Goal: Complete application form

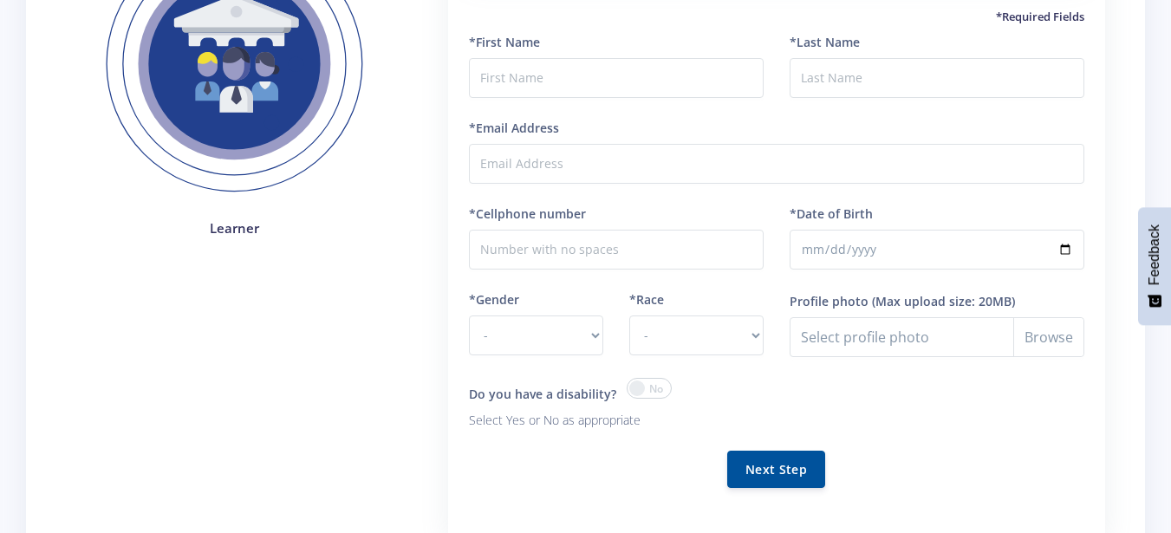
scroll to position [227, 0]
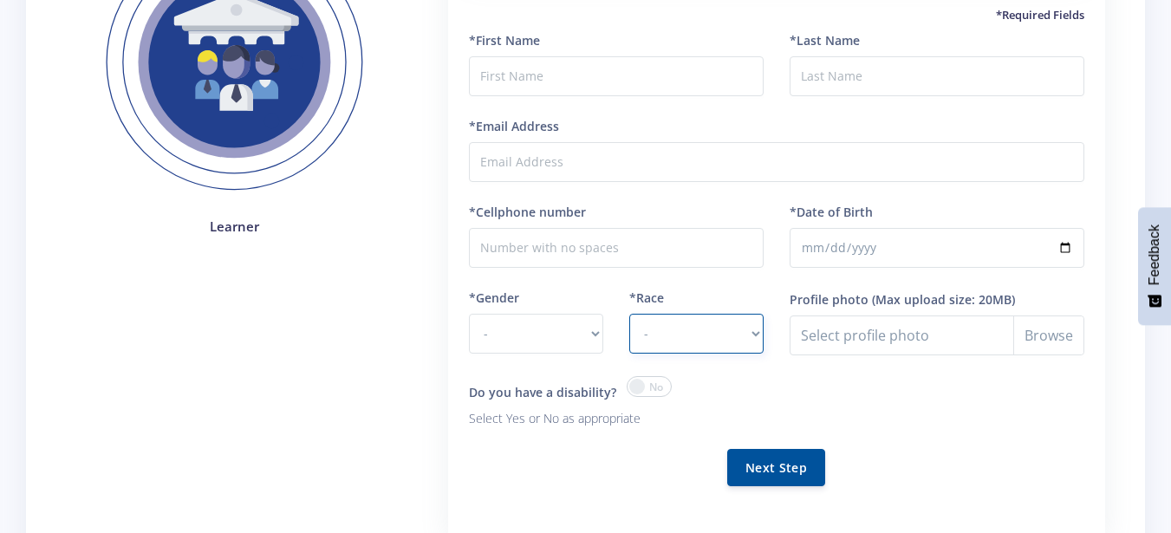
click at [715, 324] on select "- [DEMOGRAPHIC_DATA] Coloured Indian White Other" at bounding box center [696, 334] width 134 height 40
select select "[DEMOGRAPHIC_DATA]"
click at [629, 314] on select "- [DEMOGRAPHIC_DATA] Coloured Indian White Other" at bounding box center [696, 334] width 134 height 40
click at [645, 386] on span at bounding box center [648, 386] width 45 height 21
click at [0, 0] on input "checkbox" at bounding box center [0, 0] width 0 height 0
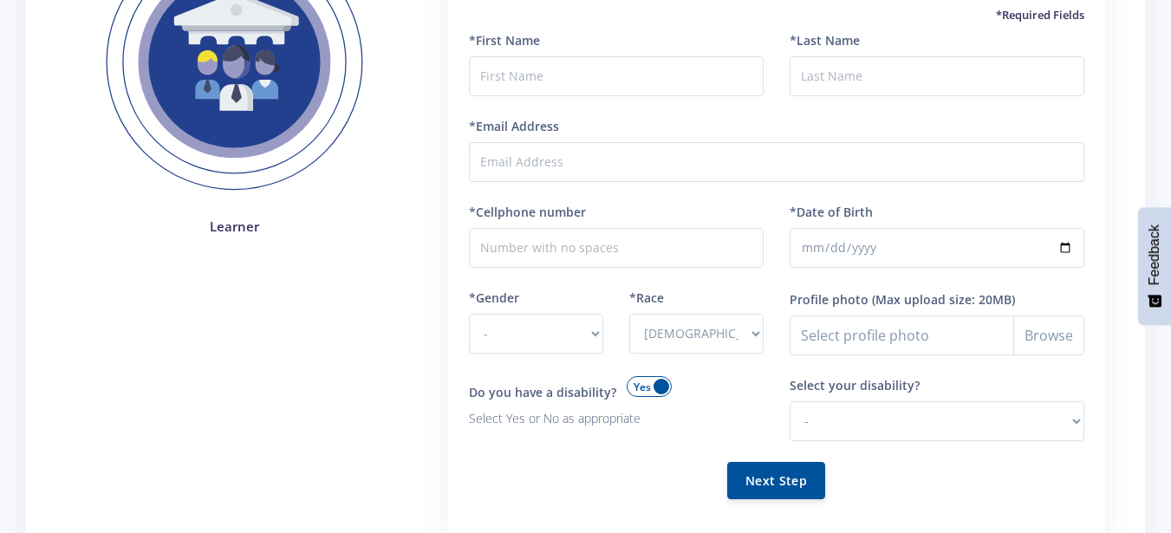
click at [659, 386] on span at bounding box center [648, 386] width 45 height 21
click at [0, 0] on input "checkbox" at bounding box center [0, 0] width 0 height 0
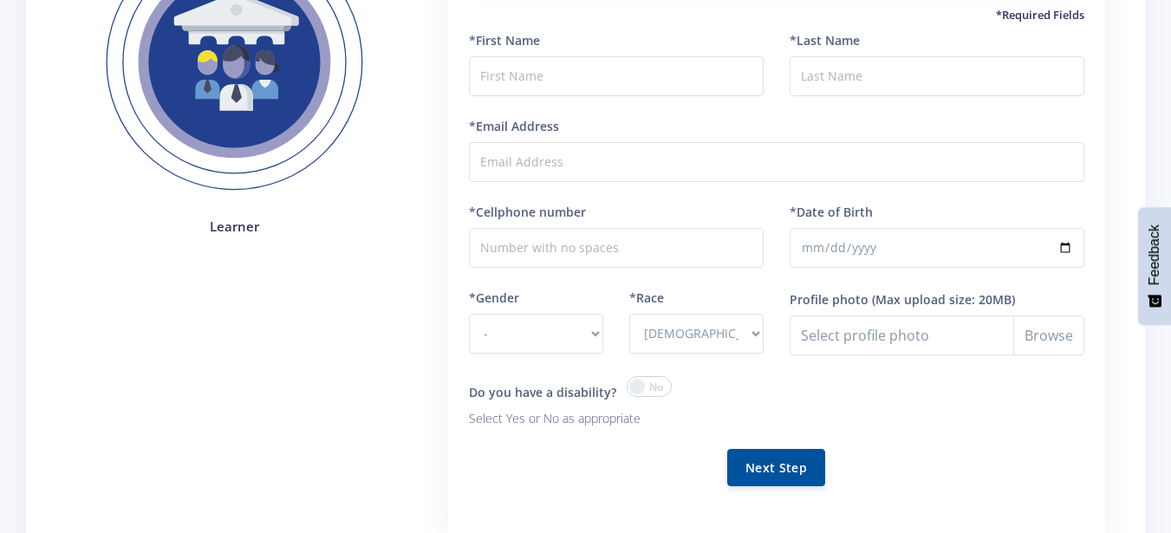
click at [634, 386] on span at bounding box center [648, 386] width 45 height 21
click at [0, 0] on input "checkbox" at bounding box center [0, 0] width 0 height 0
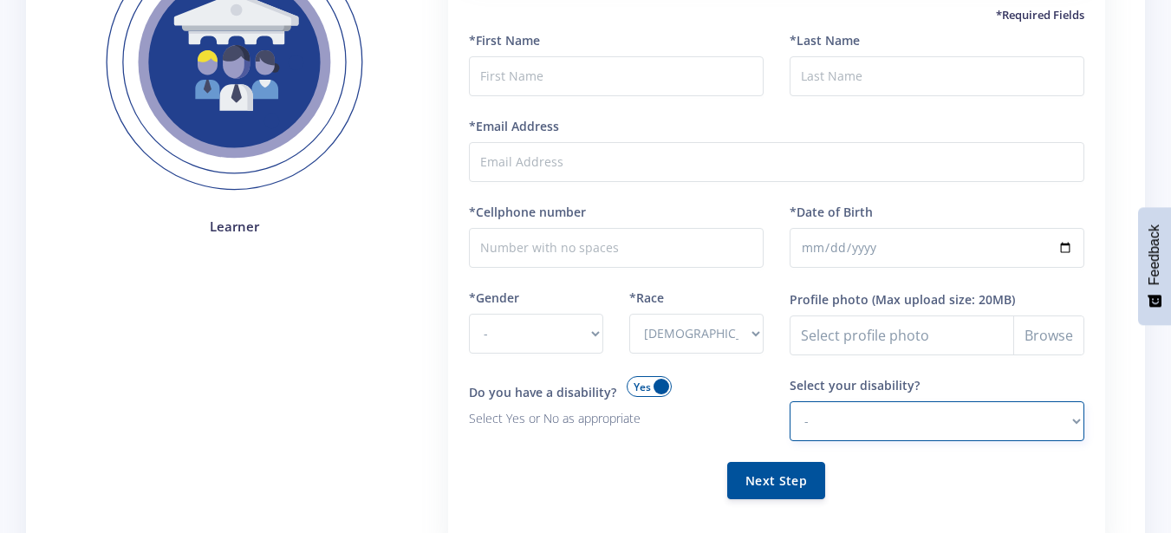
click at [870, 419] on select "- Hearing Impaired Cognitive / Learning Mobility / Physical Vision Psychological" at bounding box center [936, 421] width 295 height 40
click at [918, 429] on select "- Hearing Impaired Cognitive / Learning Mobility / Physical Vision Psychological" at bounding box center [936, 421] width 295 height 40
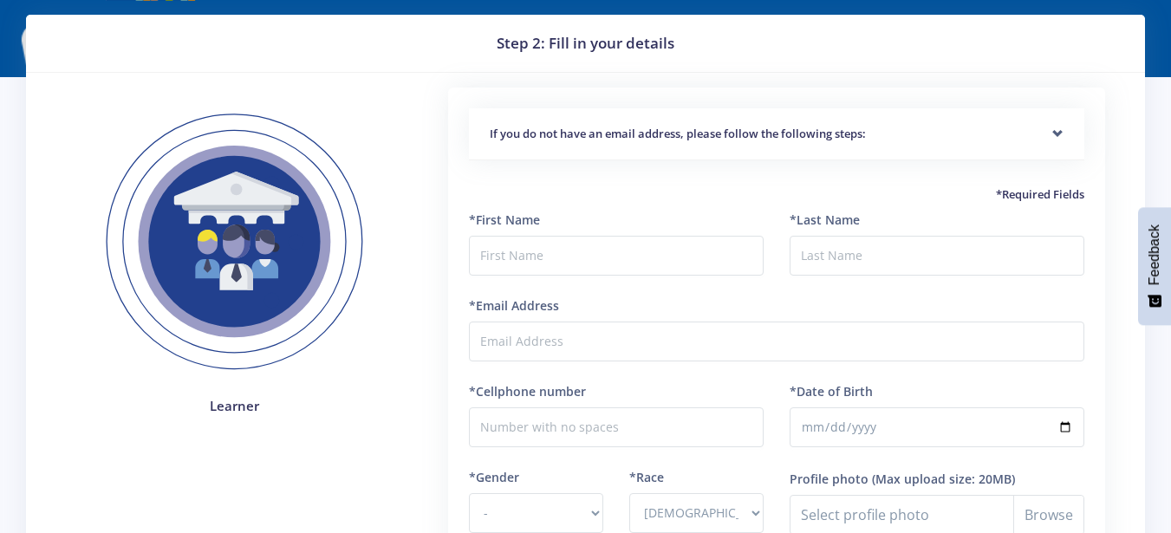
scroll to position [46, 0]
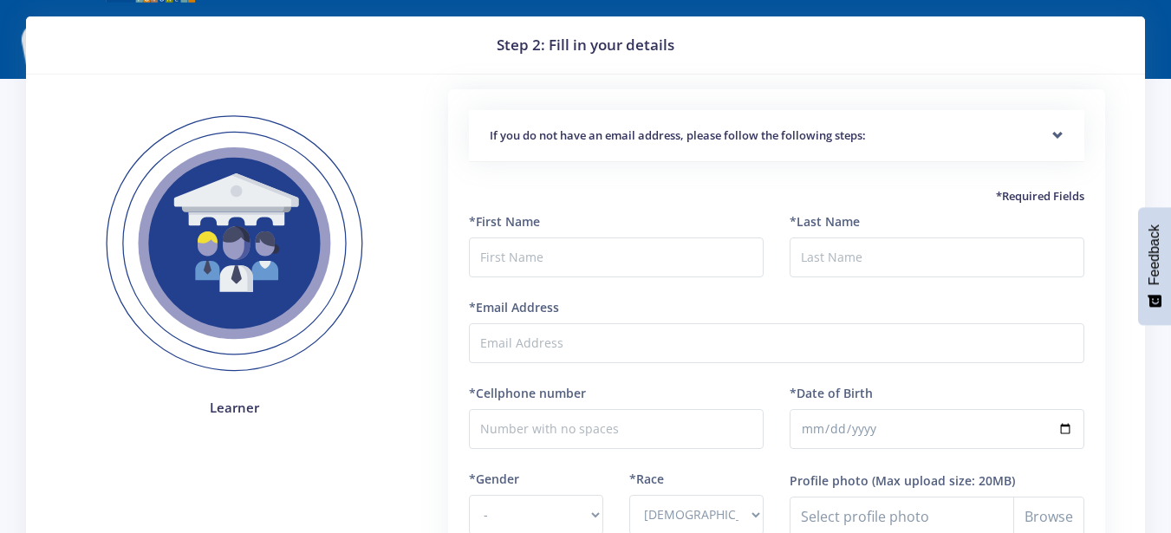
click at [736, 139] on h5 "If you do not have an email address, please follow the following steps:" at bounding box center [777, 135] width 574 height 17
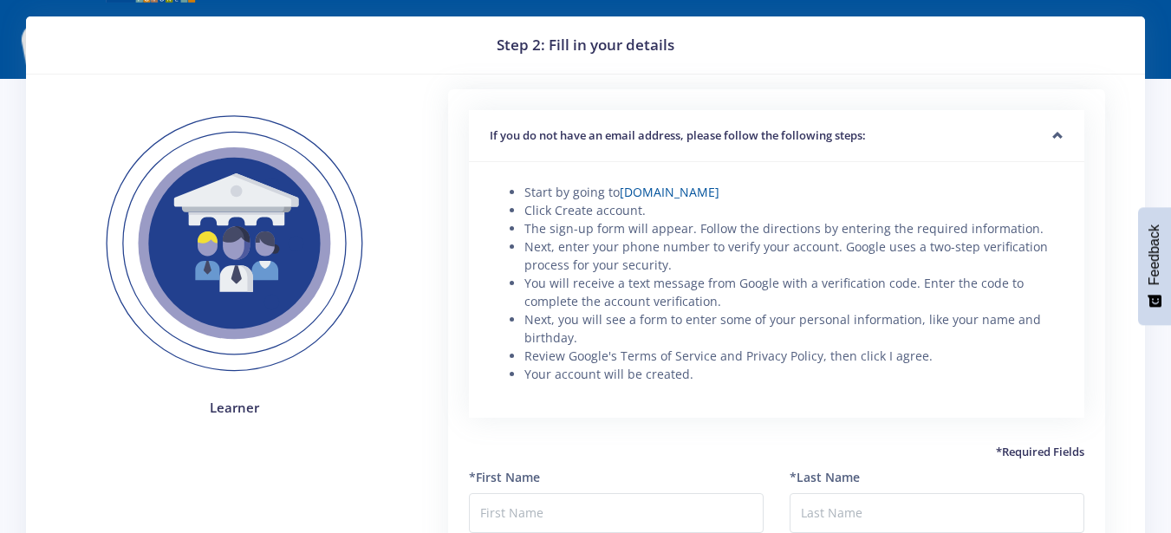
click at [743, 142] on h5 "If you do not have an email address, please follow the following steps:" at bounding box center [777, 135] width 574 height 17
